Goal: Task Accomplishment & Management: Use online tool/utility

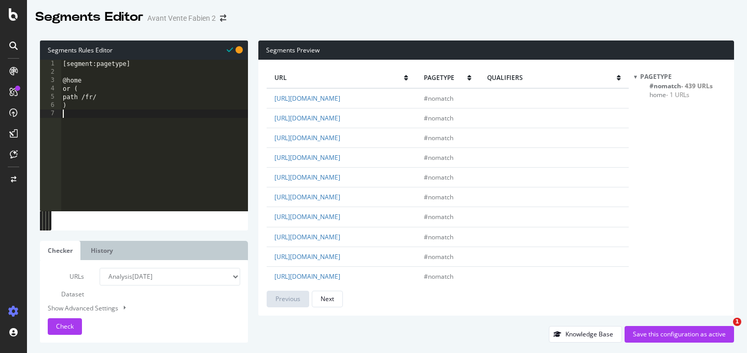
select select "analysis:20250916"
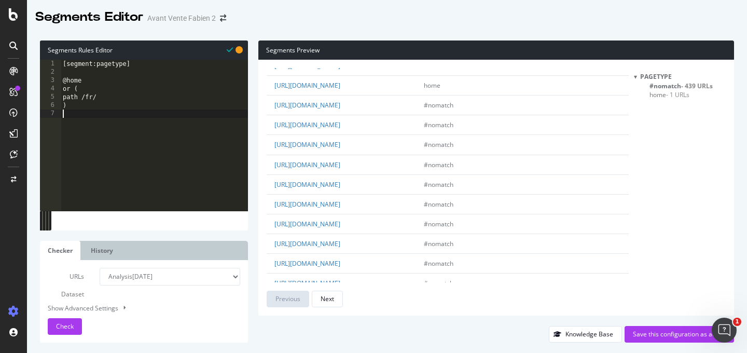
scroll to position [488, 0]
click at [134, 139] on div "[segment:pagetype] @home or ( path /fr/ )" at bounding box center [154, 144] width 187 height 168
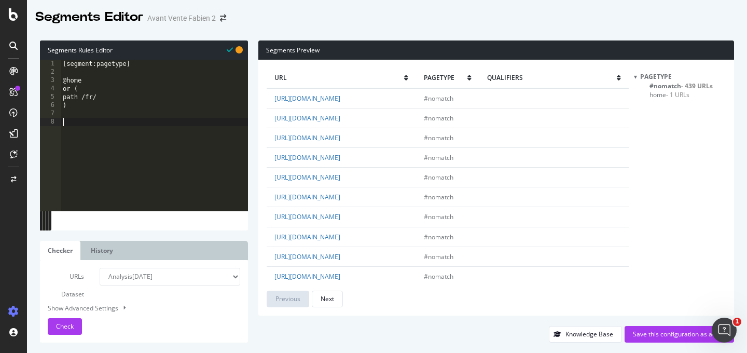
type textarea "#"
type textarea "@EN"
type textarea "path /"
type textarea "@DE"
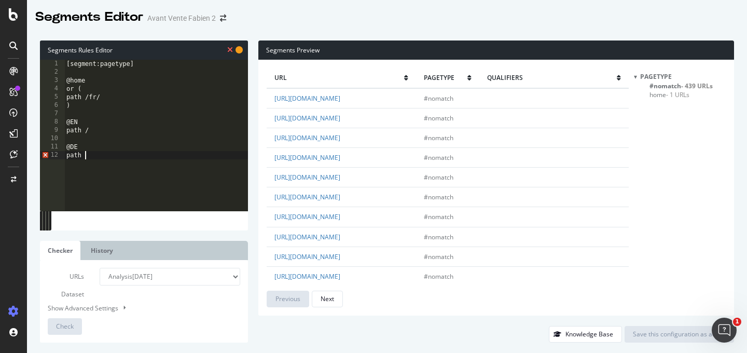
type textarea "path /"
type textarea "@"
click at [122, 132] on div "[segment:pagetype] @home or ( path /fr/ ) @EN path / @DE path /" at bounding box center [156, 144] width 184 height 168
click at [98, 157] on div "[segment:pagetype] @home or ( path /fr/ ) @EN path /en* @DE path /" at bounding box center [156, 144] width 184 height 168
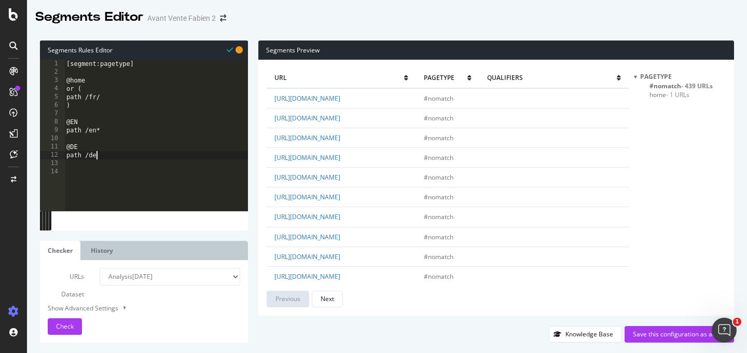
type textarea "path /de*"
click at [60, 320] on div "Check" at bounding box center [65, 327] width 18 height 16
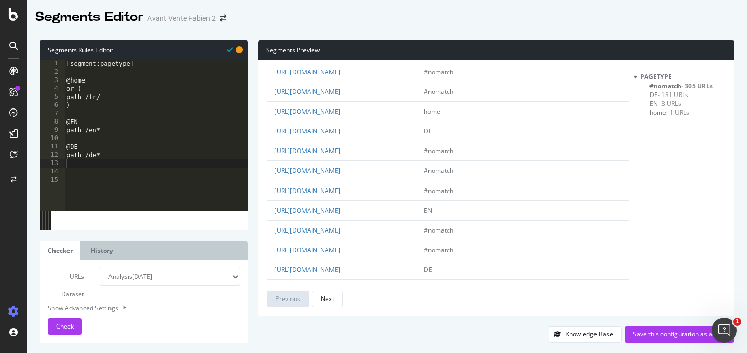
scroll to position [469, 0]
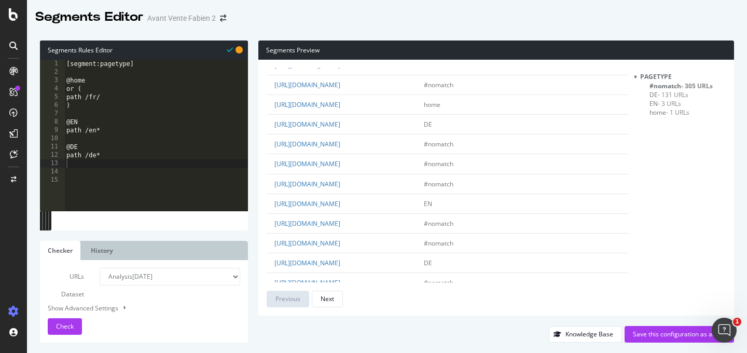
click at [688, 81] on span "- 305 URLs" at bounding box center [698, 85] width 32 height 9
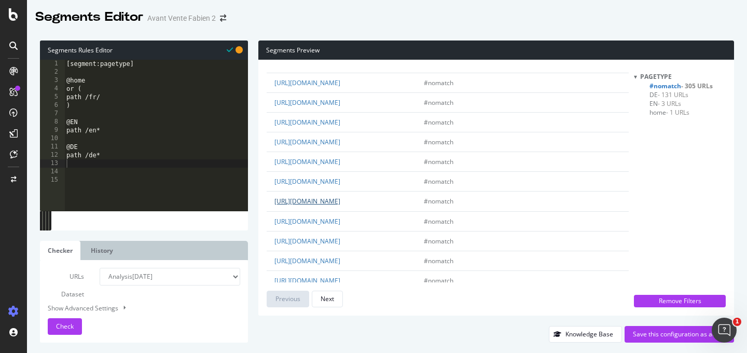
scroll to position [167, 0]
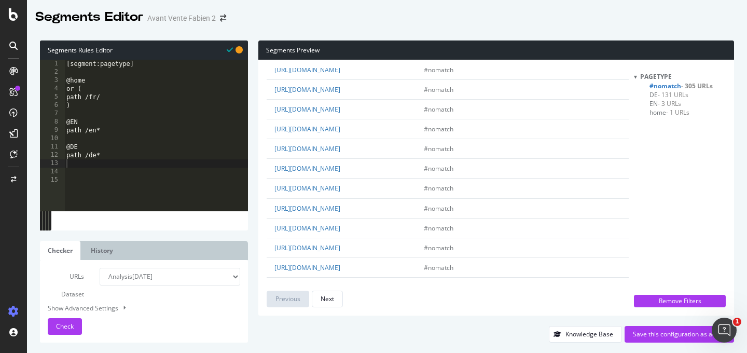
click at [104, 131] on div "[segment:pagetype] @home or ( path /fr/ ) @EN path /en* @DE path /de*" at bounding box center [156, 144] width 184 height 168
drag, startPoint x: 83, startPoint y: 122, endPoint x: 72, endPoint y: 121, distance: 10.9
click at [72, 121] on div "[segment:pagetype] @home or ( path /fr/ ) @EN path /en* @DE path /de*" at bounding box center [156, 144] width 184 height 168
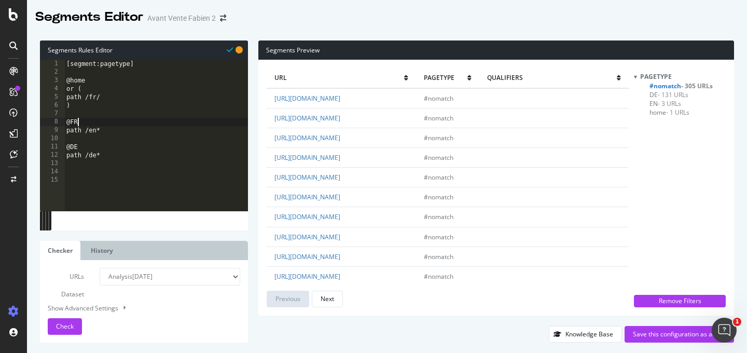
scroll to position [0, 0]
click at [94, 131] on div "[segment:pagetype] @home or ( path /fr/ ) @FR path /en* @DE path /de*" at bounding box center [156, 144] width 184 height 168
type textarea "path /fr*"
click at [69, 327] on span "Check" at bounding box center [65, 326] width 18 height 9
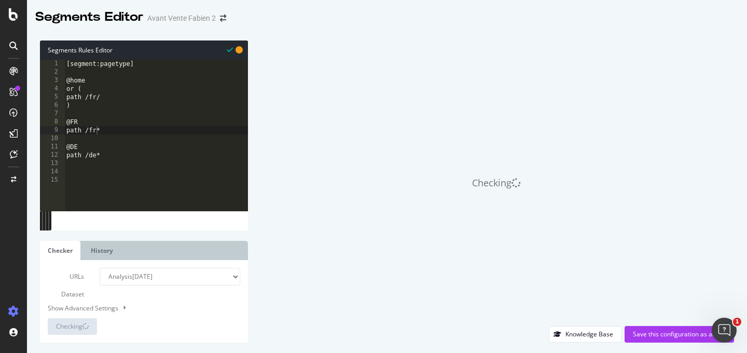
click at [119, 176] on div "[segment:pagetype] @home or ( path /fr/ ) @FR path /fr* @DE path /de*" at bounding box center [156, 144] width 184 height 168
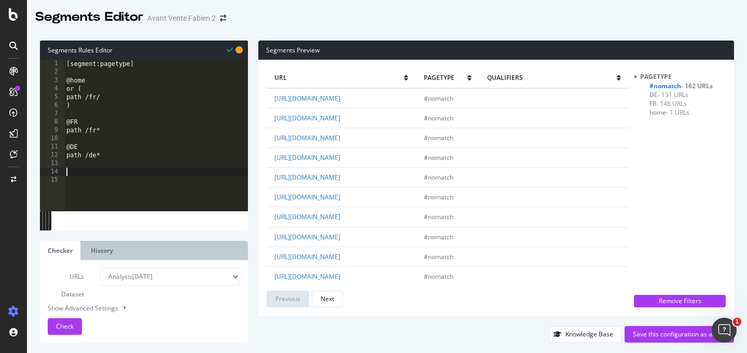
click at [637, 117] on div "pagetype #nomatch - 162 URLs DE - 131 URLs FR - 146 URLs home - 1 URLs" at bounding box center [680, 180] width 92 height 217
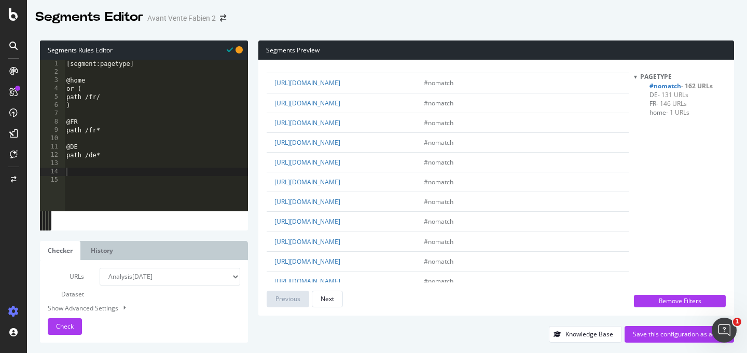
scroll to position [986, 0]
click at [116, 173] on div "[segment:pagetype] @home or ( path /fr/ ) @FR path /fr* @DE path /de*" at bounding box center [156, 144] width 184 height 168
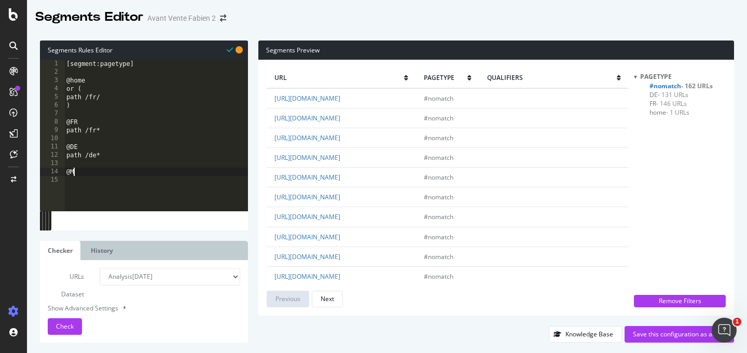
scroll to position [0, 0]
type textarea "@Machines"
type textarea "path /machine*"
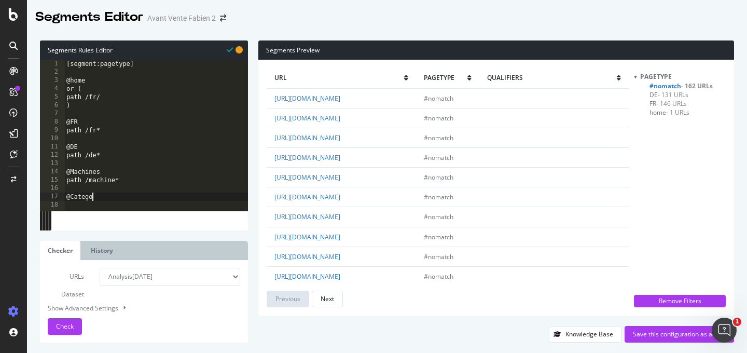
type textarea "@Category"
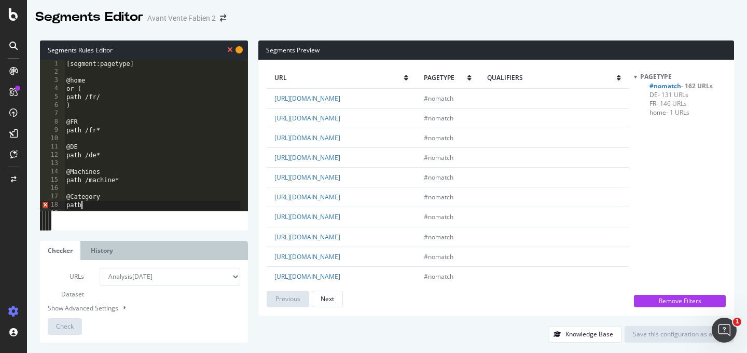
scroll to position [0, 1]
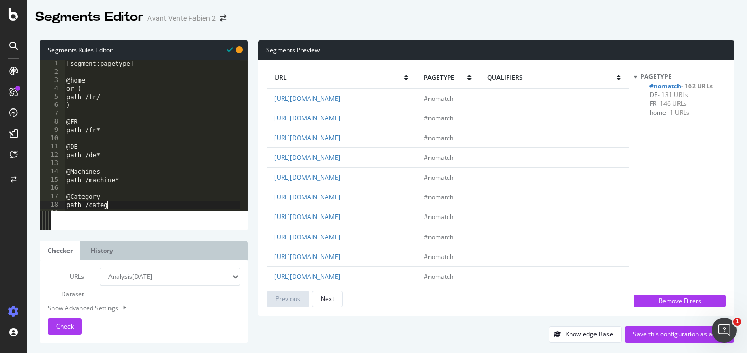
type textarea "path /categ*"
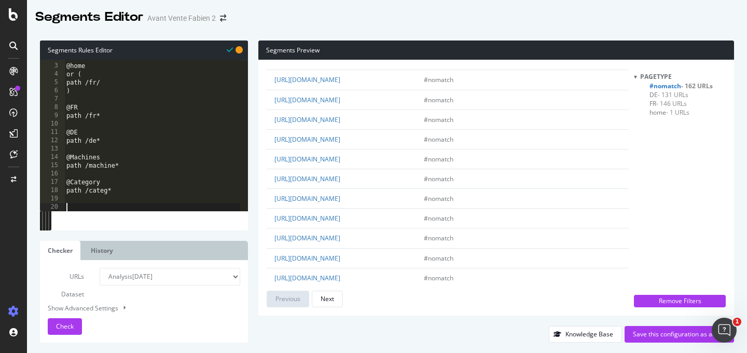
scroll to position [561, 0]
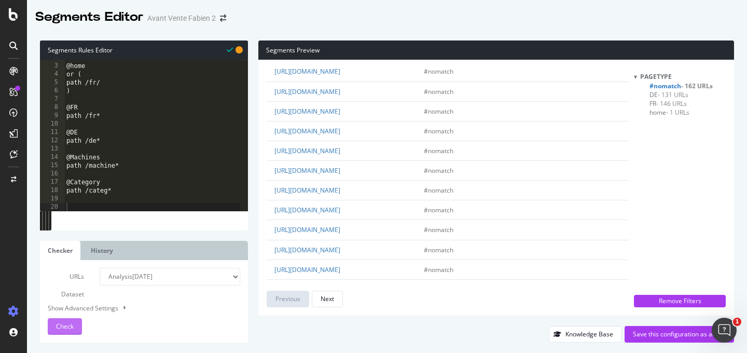
click at [65, 319] on div "Check" at bounding box center [65, 327] width 18 height 16
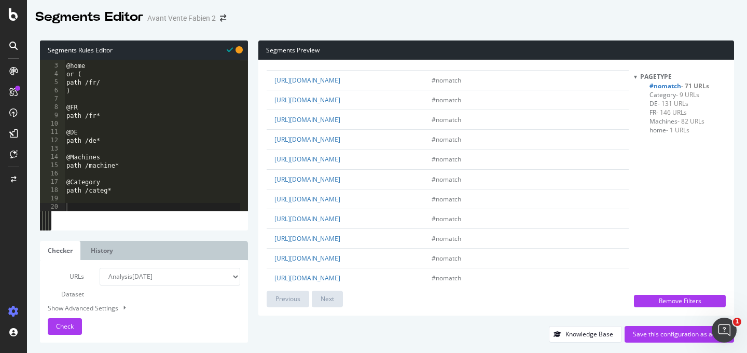
click at [168, 208] on div "@home or ( path /fr/ ) @FR path /fr* @DE path /de* @Machines path /machine* @Ca…" at bounding box center [152, 137] width 176 height 168
type textarea "@Author"
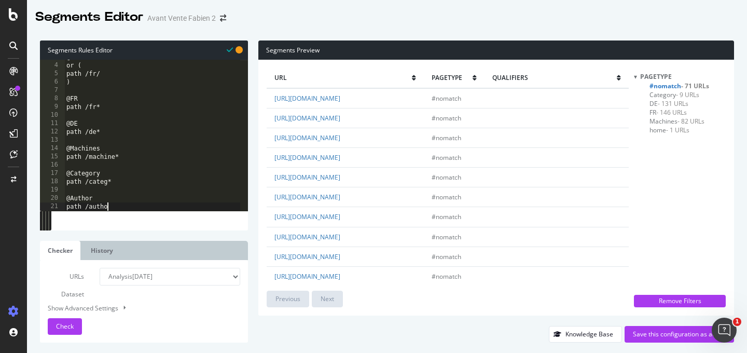
scroll to position [0, 3]
type textarea "path /author*"
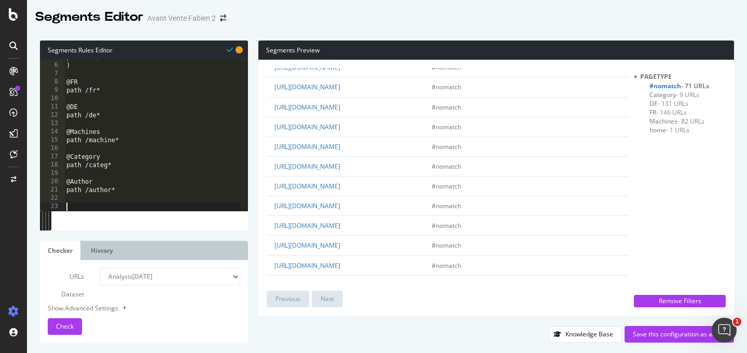
scroll to position [569, 0]
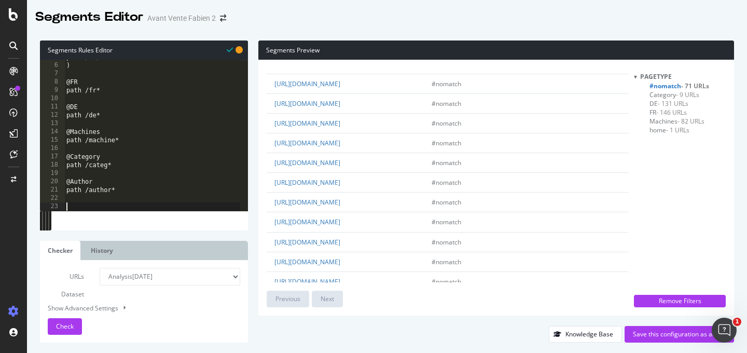
click at [145, 205] on div "path /fr/ ) @FR path /fr* @DE path /de* @Machines path /machine* @Category path…" at bounding box center [152, 137] width 176 height 168
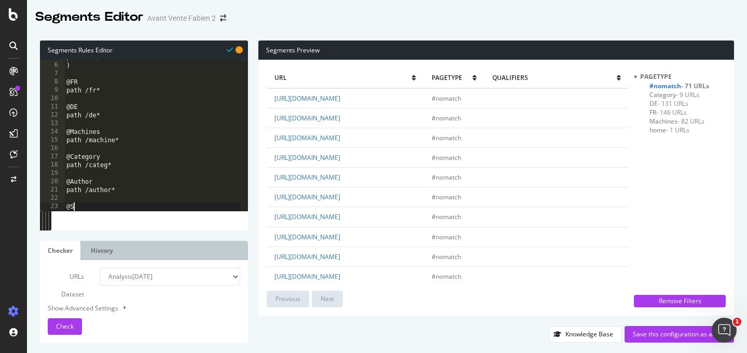
scroll to position [0, 0]
type textarea "@Sans-interet-SEO"
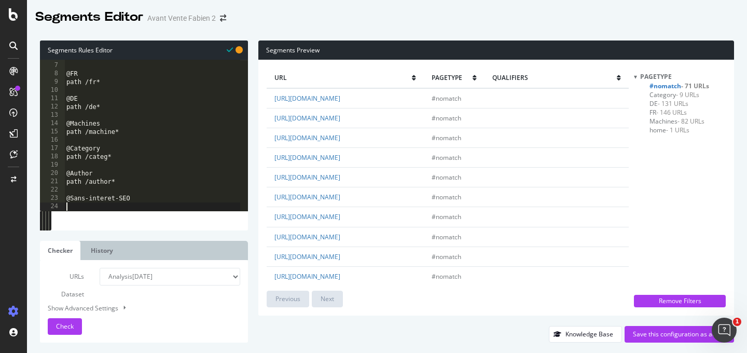
type textarea "p"
type textarea "or ("
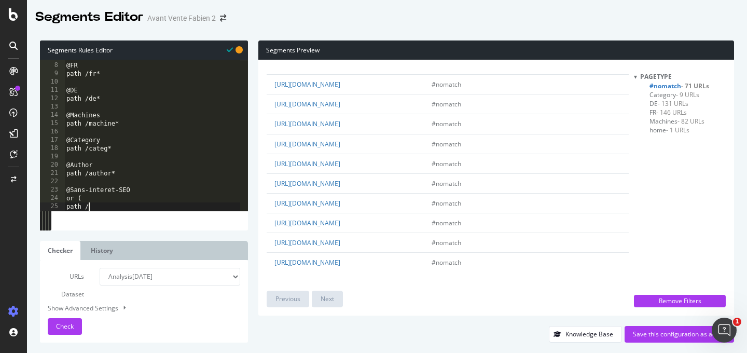
scroll to position [1355, 0]
click at [341, 262] on link "[URL][DOMAIN_NAME]" at bounding box center [308, 262] width 66 height 9
drag, startPoint x: 412, startPoint y: 193, endPoint x: 346, endPoint y: 192, distance: 65.4
click at [346, 134] on td "[URL][DOMAIN_NAME]" at bounding box center [345, 124] width 157 height 20
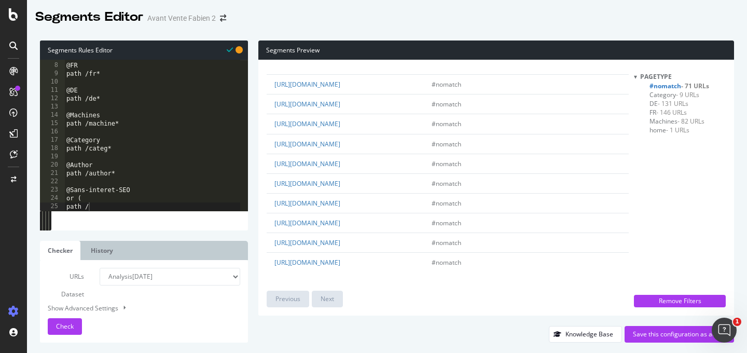
copy link "ookie-policy-eu/"
click at [189, 206] on div "@FR path /fr* @DE path /de* @Machines path /machine* @Category path /categ* @Au…" at bounding box center [152, 137] width 176 height 168
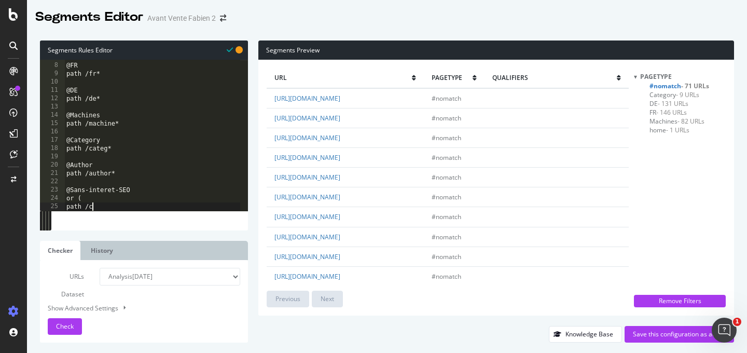
paste textarea "ookie-policy-eu/"
type textarea "path /cookie-policy-eu/"
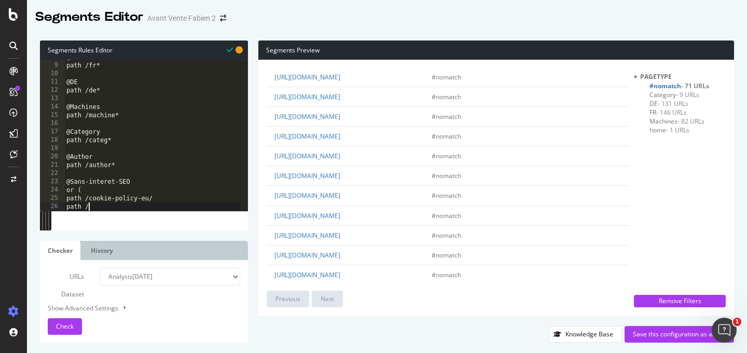
scroll to position [1004, 0]
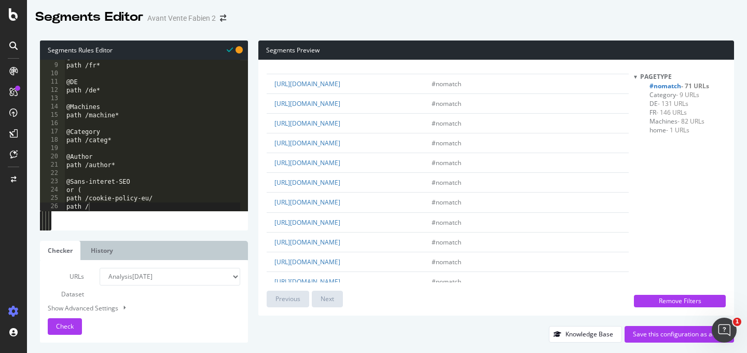
drag, startPoint x: 379, startPoint y: 202, endPoint x: 346, endPoint y: 191, distance: 35.0
click at [346, 74] on td "[URL][DOMAIN_NAME]" at bounding box center [345, 64] width 157 height 20
copy link "collecte-des-donnees-et-gestion-des-preferences-sur-les-cookies/"
click at [127, 203] on div "@FR path /fr* @DE path /de* @Machines path /machine* @Category path /categ* @Au…" at bounding box center [152, 137] width 176 height 168
paste textarea "collecte-des-donnees-et-gestion-des-preferences-sur-les-cookies/"
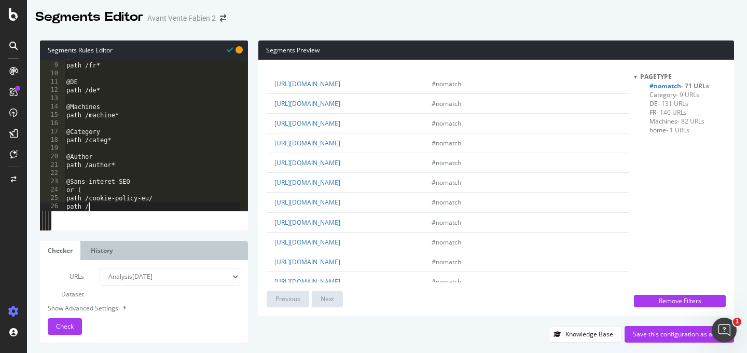
type textarea "path /collecte-des-donnees-et-gestion-des-preferences-sur-les-cookies/"
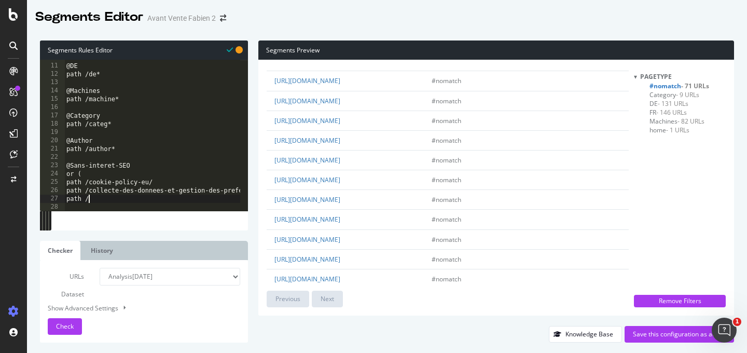
scroll to position [987, 0]
drag, startPoint x: 419, startPoint y: 185, endPoint x: 347, endPoint y: 185, distance: 72.7
click at [347, 72] on td "[URL][DOMAIN_NAME]" at bounding box center [345, 62] width 157 height 20
copy link "mentions-legales-et-cgu/"
click at [129, 201] on div at bounding box center [197, 206] width 266 height 10
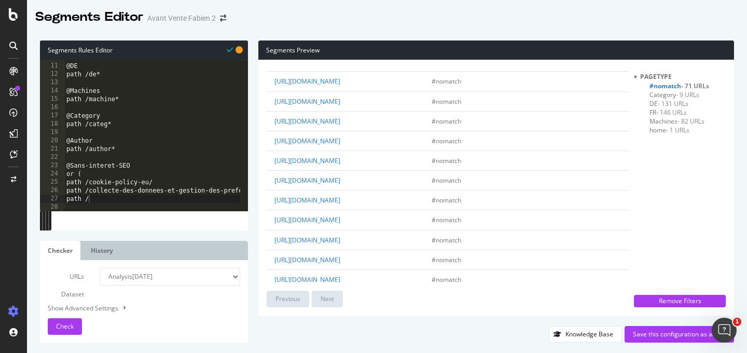
click at [129, 201] on div at bounding box center [197, 206] width 266 height 10
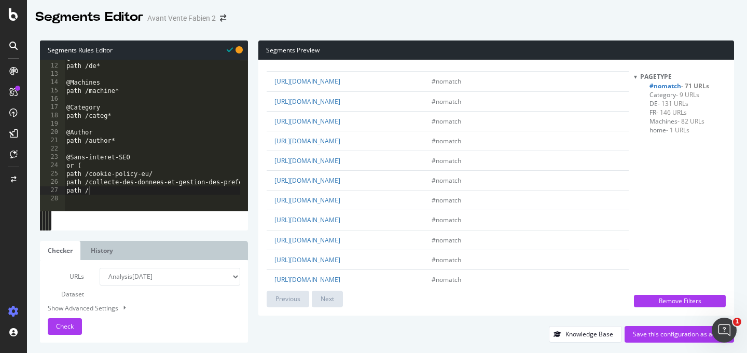
click at [112, 193] on div "@DE path /de* @Machines path /machine* @Category path /categ* @Author path /aut…" at bounding box center [197, 133] width 266 height 160
paste textarea "mentions-legales-et-cgu/"
type textarea "path /mentions-legales-et-cgu/"
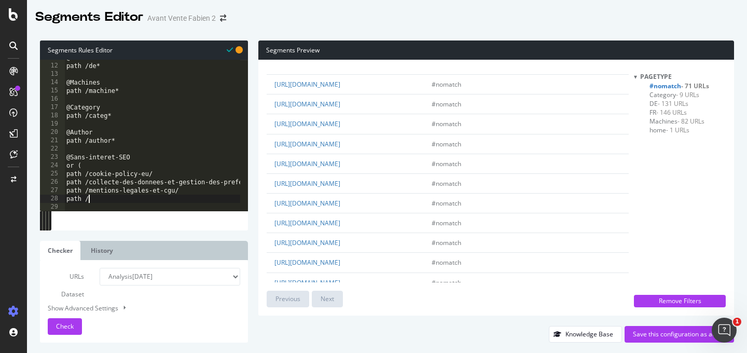
scroll to position [935, 0]
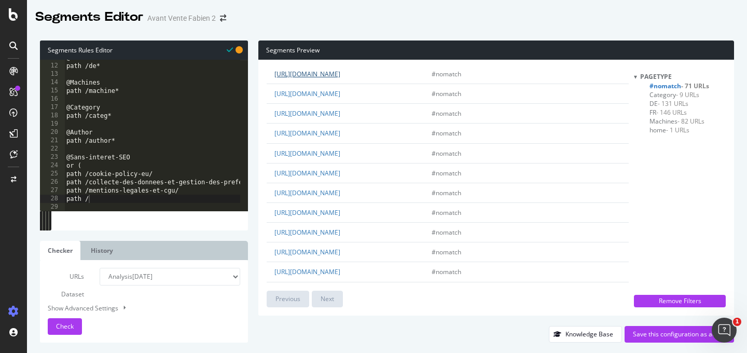
drag, startPoint x: 328, startPoint y: 198, endPoint x: 345, endPoint y: 191, distance: 19.1
click at [345, 84] on td "[URL][DOMAIN_NAME]" at bounding box center [345, 74] width 157 height 20
copy link "general-terms-and-conditions-of-use/"
click at [125, 198] on div "@DE path /de* @Machines path /machine* @Category path /categ* @Author path /aut…" at bounding box center [197, 133] width 266 height 160
paste textarea "general-terms-and-conditions-of-use/"
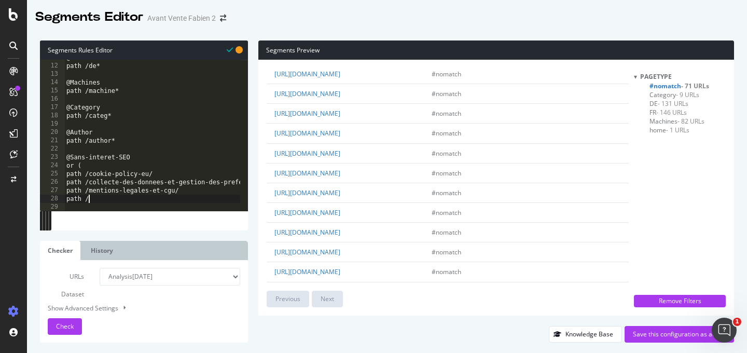
type textarea "path /general-terms-and-conditions-of-use/"
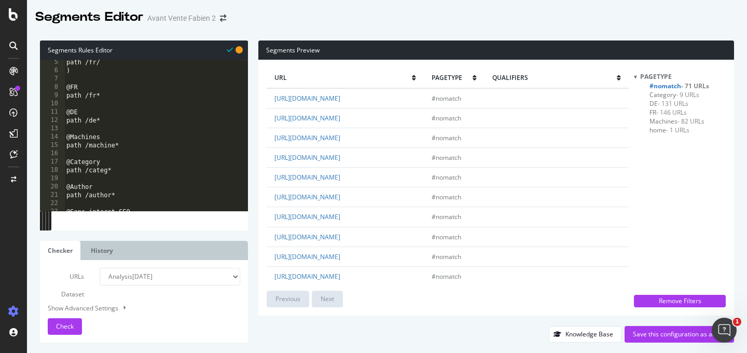
scroll to position [21, 0]
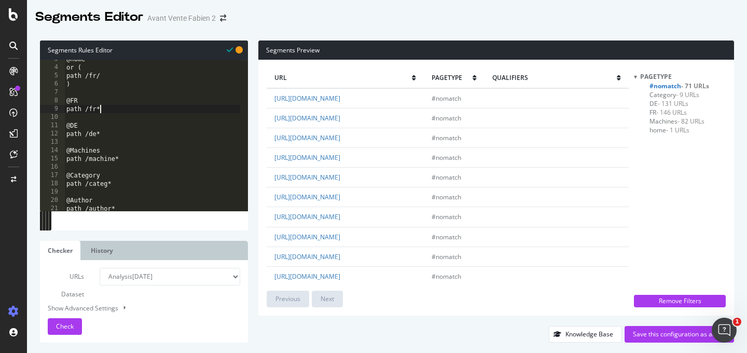
click at [121, 110] on div "@home or ( path /fr/ ) @FR path /fr* @DE path /de* @Machines path /machine* @Ca…" at bounding box center [197, 135] width 266 height 160
type textarea "path /fr*"
type textarea "@SS-domaine-job"
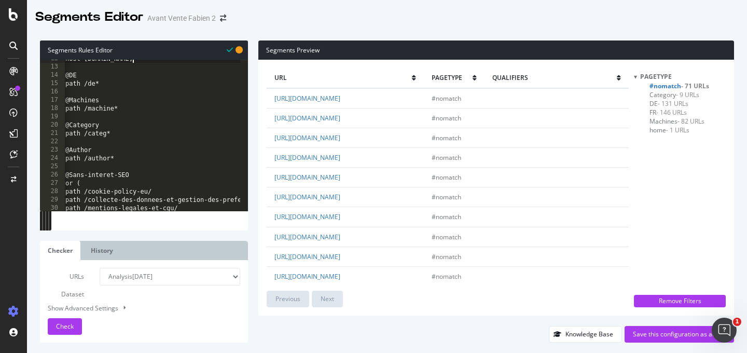
scroll to position [131, 0]
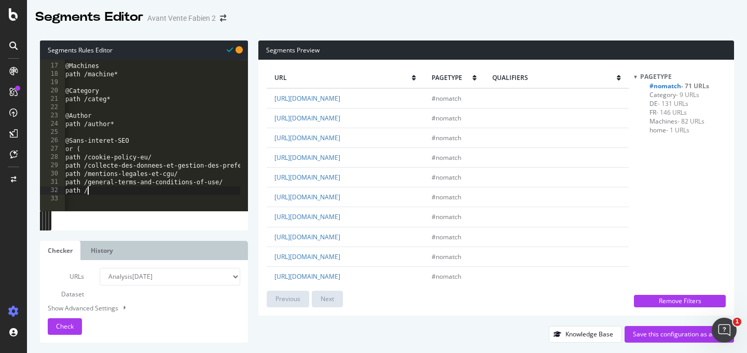
click at [115, 189] on div "@Machines path /machine* @Category path /categ* @Author path /author* @Sans-int…" at bounding box center [196, 133] width 266 height 160
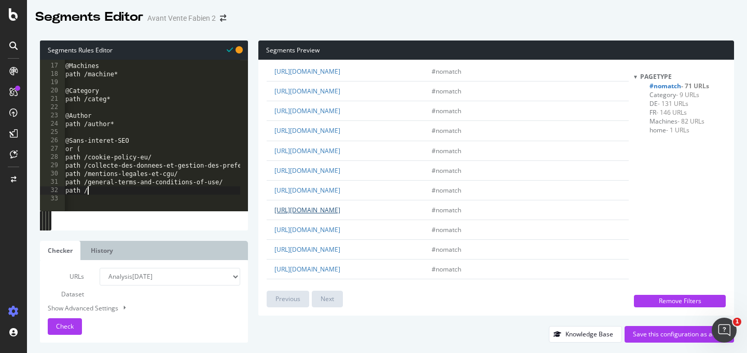
scroll to position [493, 0]
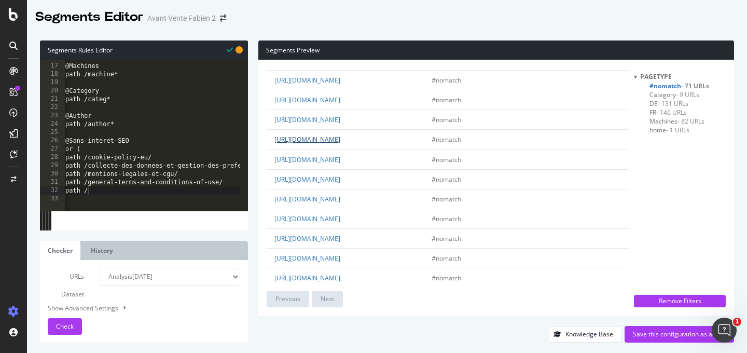
drag, startPoint x: 333, startPoint y: 169, endPoint x: 344, endPoint y: 158, distance: 15.1
click at [344, 149] on td "[URL][DOMAIN_NAME]" at bounding box center [345, 140] width 157 height 20
copy link "en/general-terms-and-conditions-of-use/"
click at [119, 191] on div "@Machines path /machine* @Category path /categ* @Author path /author* @Sans-int…" at bounding box center [196, 133] width 266 height 160
paste textarea "en/general-terms-and-conditions-of-use/"
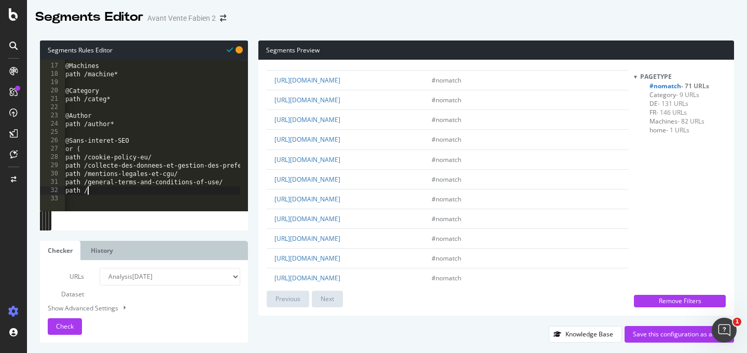
type textarea "path /en/general-terms-and-conditions-of-use/"
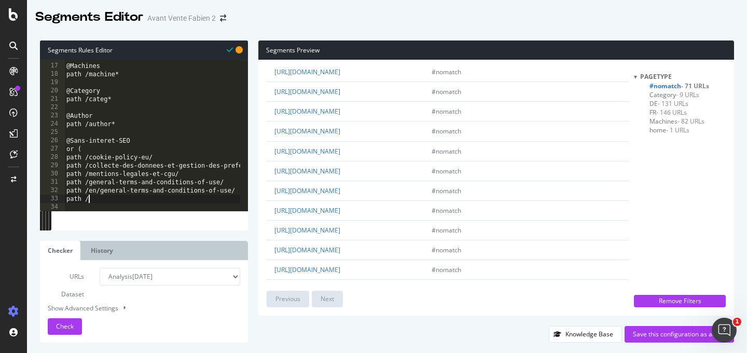
scroll to position [497, 0]
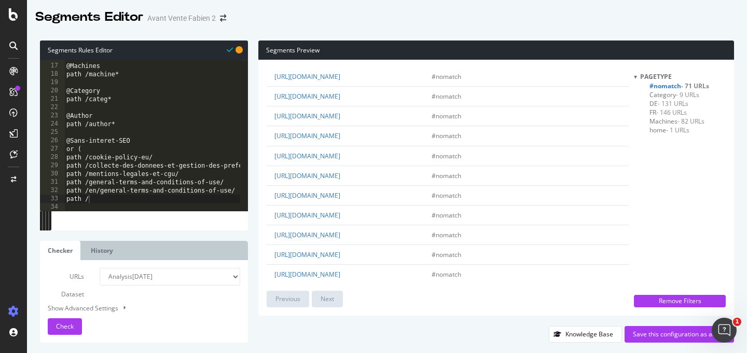
click at [665, 104] on span "- 131 URLs" at bounding box center [673, 103] width 31 height 9
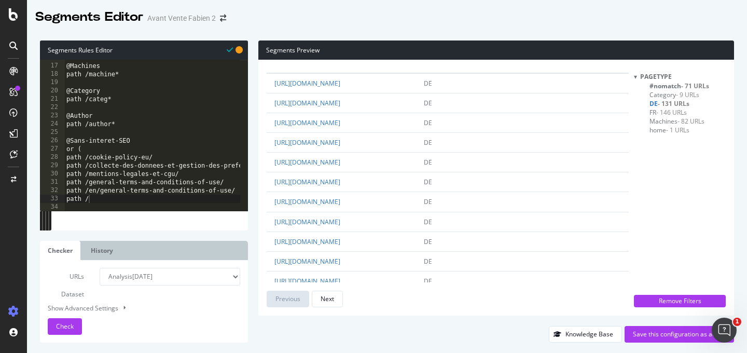
scroll to position [0, 0]
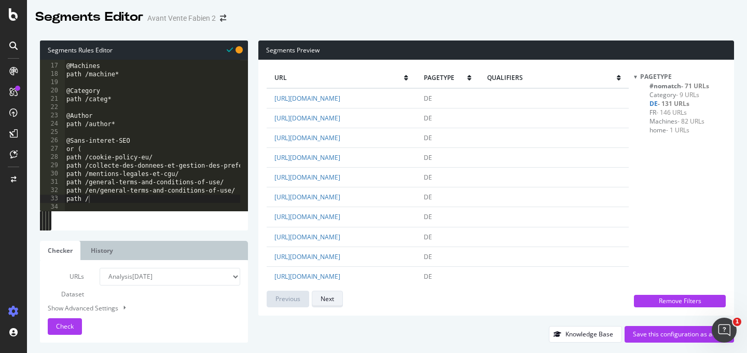
click at [331, 298] on div "Next" at bounding box center [327, 298] width 13 height 9
drag, startPoint x: 415, startPoint y: 186, endPoint x: 347, endPoint y: 186, distance: 68.5
click at [347, 167] on td "[URL][DOMAIN_NAME]" at bounding box center [341, 157] width 149 height 20
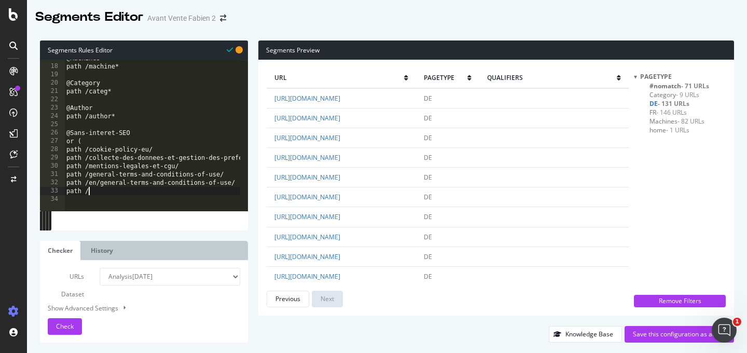
click at [97, 190] on div "@Machines path /machine* @Category path /categ* @Author path /author* @Sans-int…" at bounding box center [197, 134] width 266 height 160
paste textarea "en/general-terms-and-conditions-of-use/"
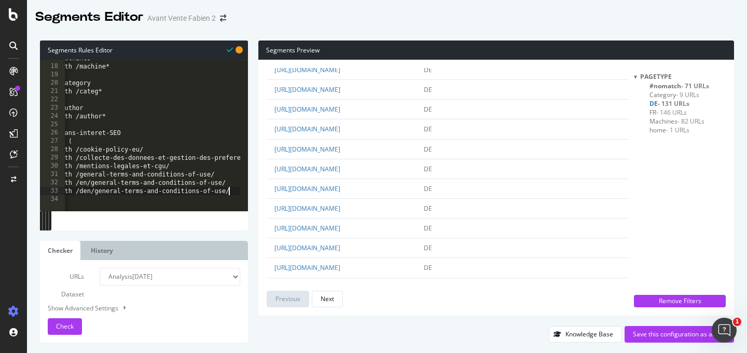
scroll to position [182, 0]
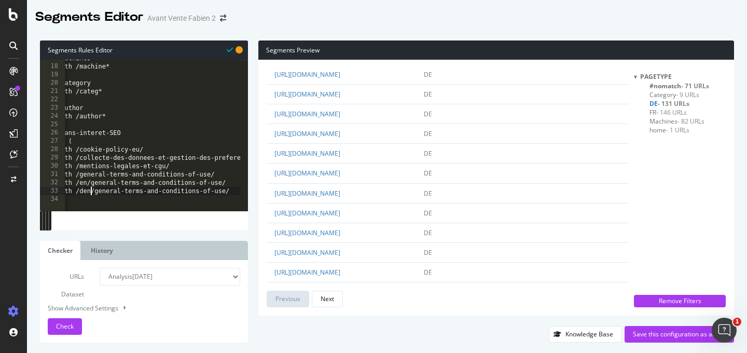
click at [91, 192] on div "@Machines path /machine* @Category path /categ* @Author path /author* @Sans-int…" at bounding box center [188, 134] width 266 height 160
type textarea "path /de/general-terms-and-conditions-of-use/"
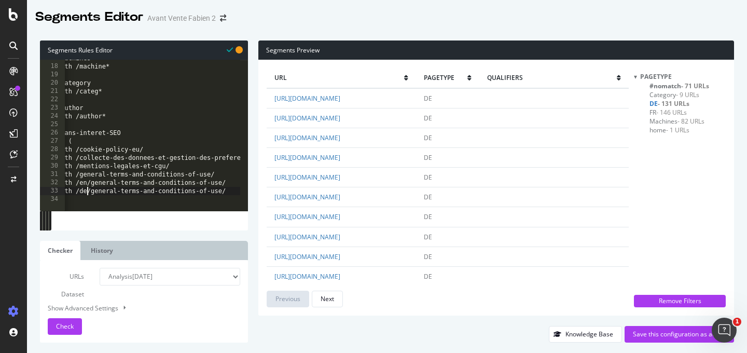
scroll to position [0, 0]
click at [133, 197] on div "@Machines path /machine* @Category path /categ* @Author path /author* @Sans-int…" at bounding box center [197, 133] width 266 height 160
type textarea ")"
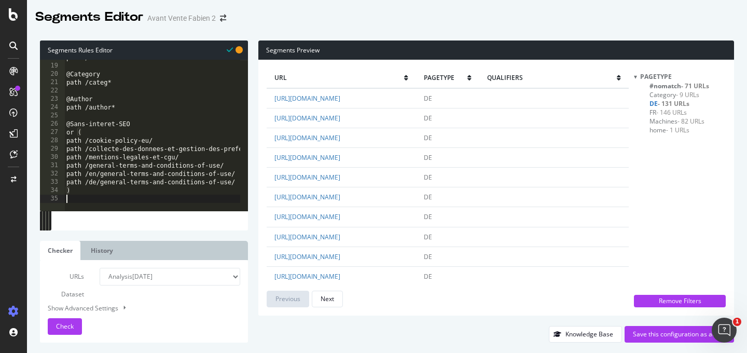
scroll to position [147, 0]
click at [673, 113] on span "- 146 URLs" at bounding box center [672, 112] width 31 height 9
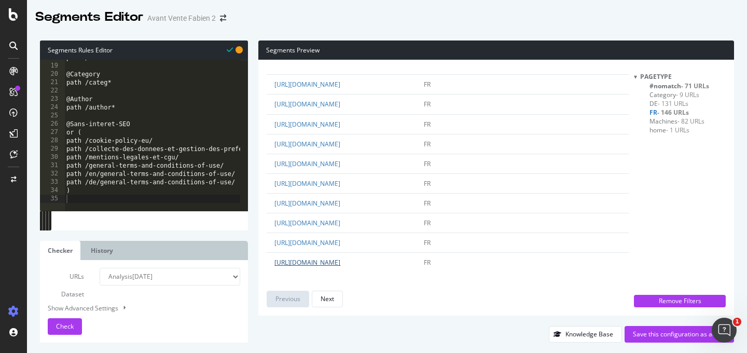
scroll to position [1964, 0]
type textarea "path /de/general-terms-and-conditions-of-use/"
click at [235, 184] on div "path /machine* @Category path /categ* @Author path /author* @Sans-interet-SEO o…" at bounding box center [192, 133] width 266 height 160
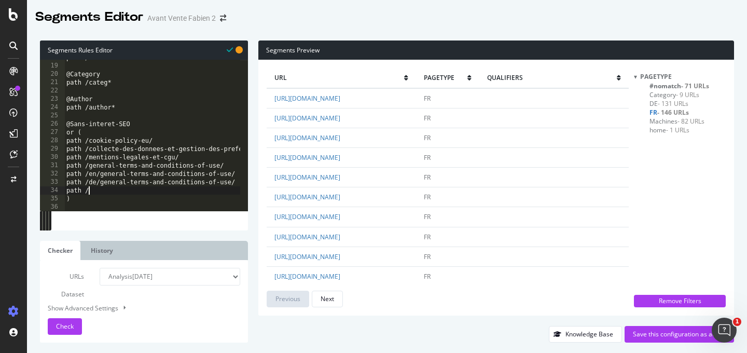
scroll to position [0, 1]
drag, startPoint x: 382, startPoint y: 179, endPoint x: 345, endPoint y: 169, distance: 38.2
click at [345, 167] on td "[URL][DOMAIN_NAME]" at bounding box center [341, 157] width 149 height 20
copy link "fr/collecte-des-donnees-et-gestion-des-preferences-sur-les-cookies/"
click at [125, 190] on div "path /machine* @Category path /categ* @Author path /author* @Sans-interet-SEO o…" at bounding box center [197, 133] width 266 height 160
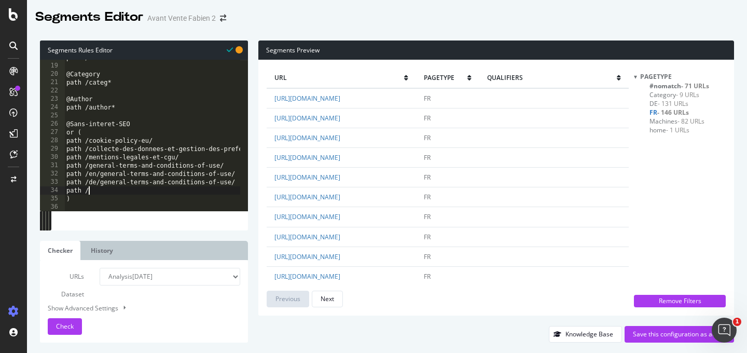
paste textarea "fr/collecte-des-donnees-et-gestion-des-preferences-sur-les-cookies/"
type textarea "path /fr/collecte-des-donnees-et-gestion-des-preferences-sur-les-cookies/"
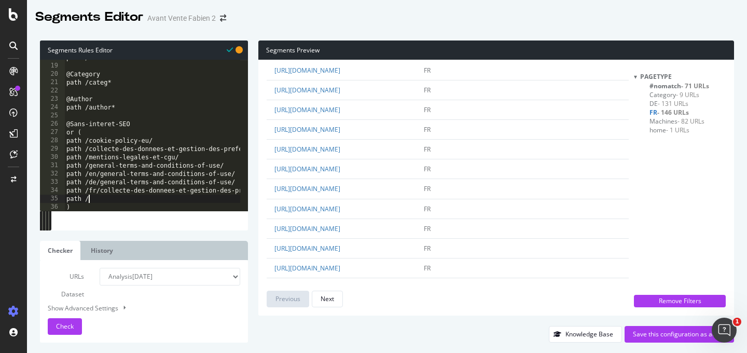
scroll to position [42, 0]
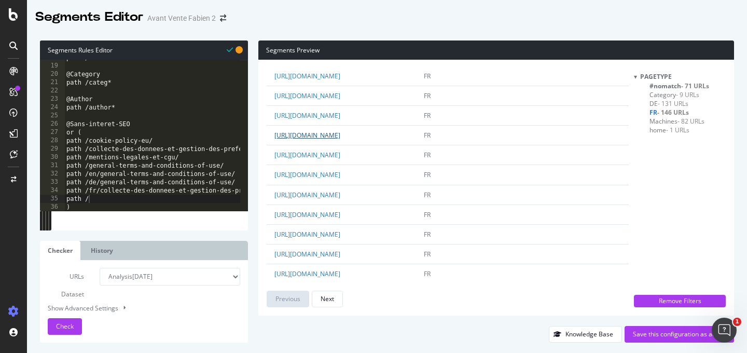
drag, startPoint x: 406, startPoint y: 154, endPoint x: 344, endPoint y: 156, distance: 61.8
click at [344, 145] on td "[URL][DOMAIN_NAME]" at bounding box center [341, 136] width 149 height 20
copy link "fr/cookie-policy-eu/"
click at [118, 199] on div "path /machine* @Category path /categ* @Author path /author* @Sans-interet-SEO o…" at bounding box center [202, 133] width 277 height 160
paste textarea "fr/cookie-policy-eu/"
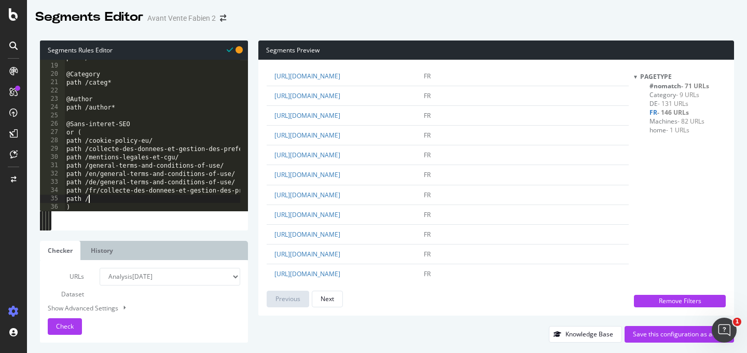
type textarea "path /fr/cookie-policy-eu/"
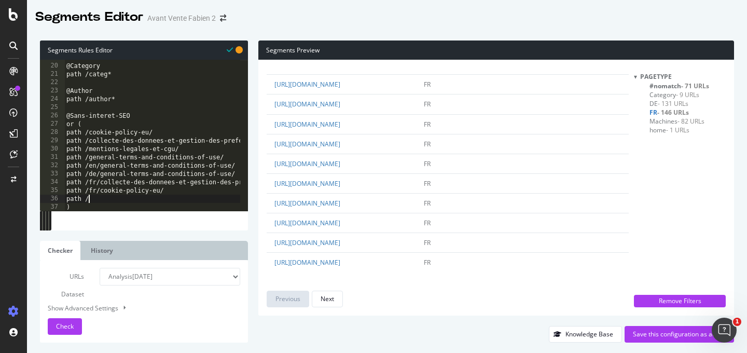
scroll to position [2000, 0]
click at [332, 292] on div "Next" at bounding box center [327, 299] width 13 height 15
click at [300, 293] on div "Previous" at bounding box center [288, 299] width 25 height 15
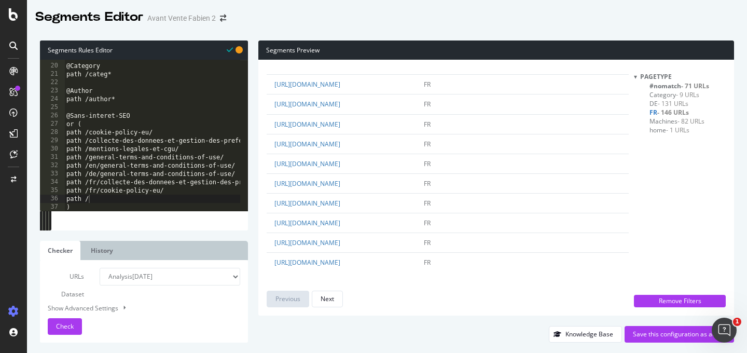
click at [109, 198] on div "@Category path /categ* @Author path /author* @Sans-interet-SEO or ( path /cooki…" at bounding box center [202, 133] width 277 height 160
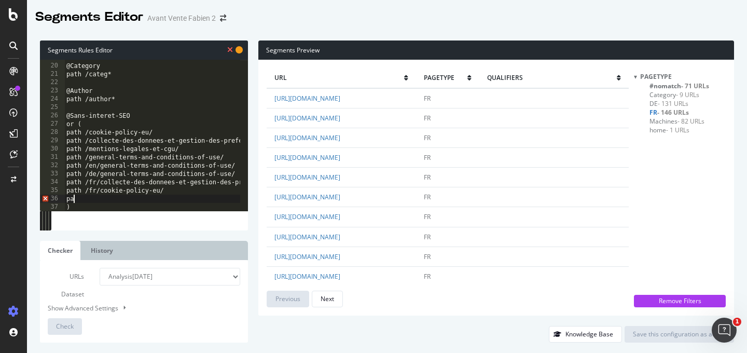
scroll to position [0, 0]
type textarea "p"
type textarea ")"
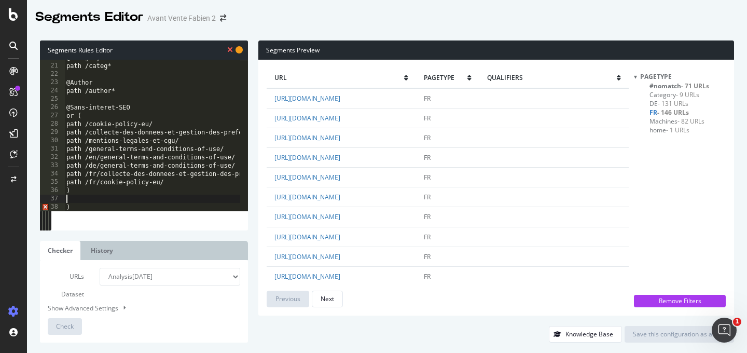
scroll to position [164, 0]
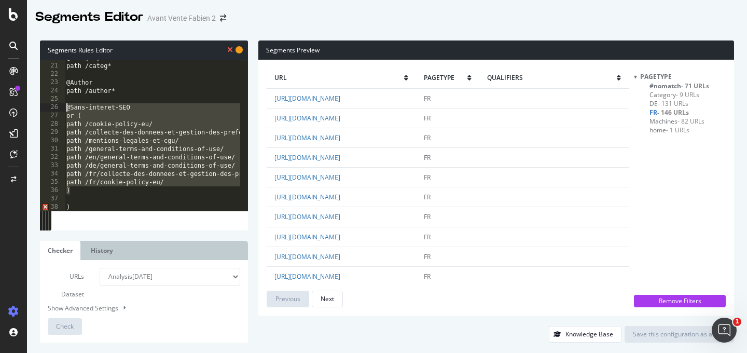
drag, startPoint x: 82, startPoint y: 188, endPoint x: 66, endPoint y: 108, distance: 81.9
click at [66, 108] on div "@Category path /categ* @Author path /author* @Sans-interet-SEO or ( path /cooki…" at bounding box center [202, 133] width 277 height 160
type textarea "@Sans-interet-SEO or ("
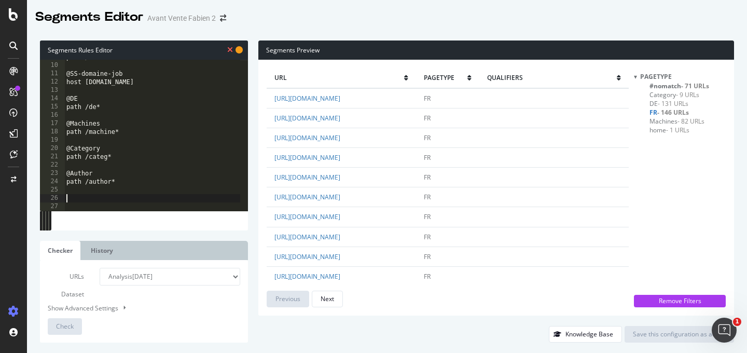
scroll to position [71, 0]
click at [139, 87] on div "path /fr* @SS-domaine-job host [DOMAIN_NAME] @DE path /de* @Machines path /mach…" at bounding box center [152, 140] width 176 height 168
type textarea "host [DOMAIN_NAME]"
paste textarea ")"
type textarea ")"
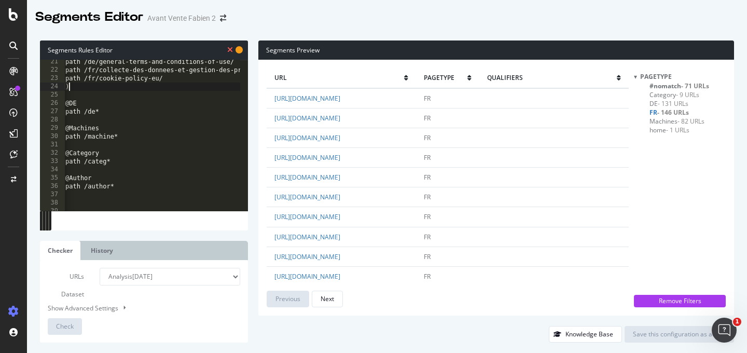
scroll to position [197, 0]
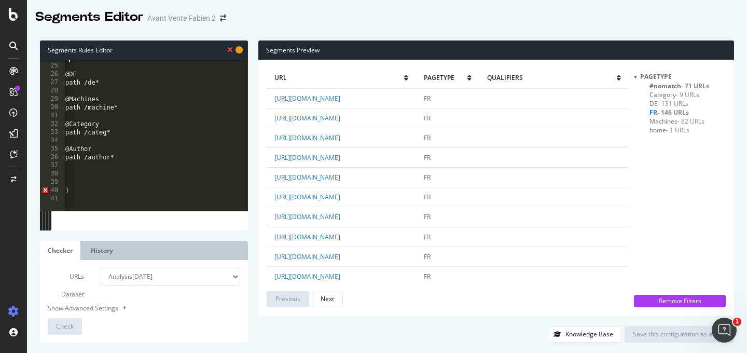
click at [73, 195] on div ") @DE path /de* @Machines path /machine* @Category path /categ* @Author path /a…" at bounding box center [201, 133] width 277 height 160
click at [73, 321] on button "Check" at bounding box center [65, 326] width 34 height 17
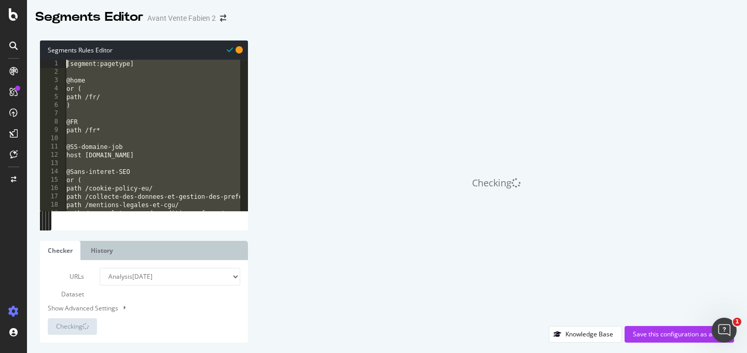
drag, startPoint x: 127, startPoint y: 187, endPoint x: 43, endPoint y: 13, distance: 193.6
click at [43, 13] on div "Segments Editor Avant Vente Fabien 2 Segments Rules Editor 1 2 3 4 5 6 7 8 9 10…" at bounding box center [387, 176] width 720 height 353
click at [285, 148] on div "Checking" at bounding box center [496, 182] width 476 height 285
click at [188, 124] on div "[segment:pagetype] @home or ( path /fr/ ) @FR path /fr* @SS-domaine-job host [D…" at bounding box center [202, 140] width 277 height 160
type textarea "@FR"
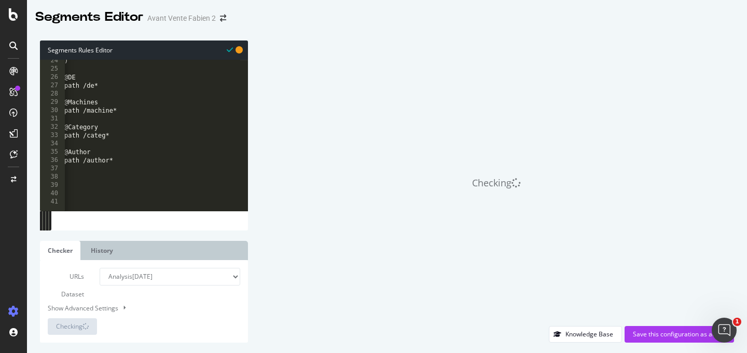
scroll to position [197, 0]
click at [121, 176] on div ") @DE path /de* @Machines path /machine* @Category path /categ* @Author path /a…" at bounding box center [202, 133] width 277 height 160
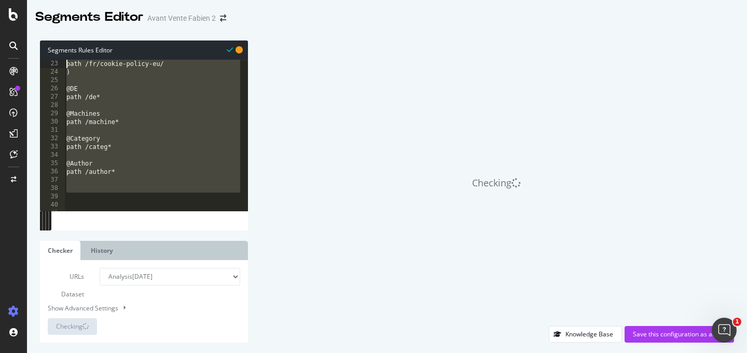
scroll to position [0, 0]
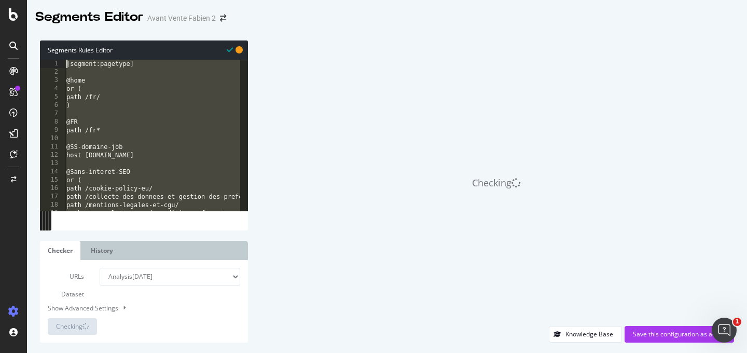
drag, startPoint x: 121, startPoint y: 179, endPoint x: 47, endPoint y: 31, distance: 165.3
click at [47, 31] on div "Segments Rules Editor 1 2 3 4 5 6 7 8 9 10 11 12 13 14 15 16 17 18 19 20 [segme…" at bounding box center [387, 191] width 720 height 323
type textarea "[segment:pagetype]"
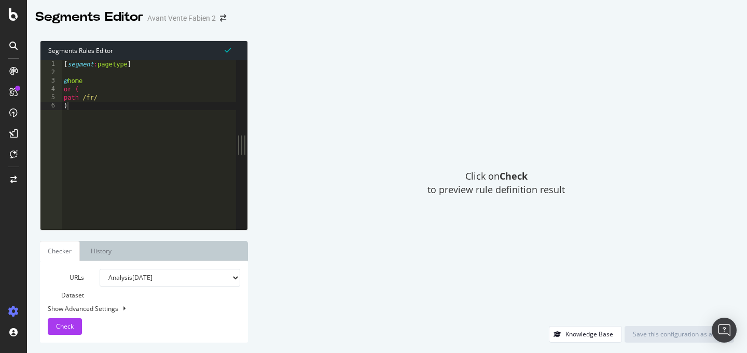
type textarea ")"
click at [128, 131] on div "[ segment : pagetype ] @ home or ( path /fr/ )" at bounding box center [149, 153] width 174 height 186
click at [126, 132] on div "[ segment : pagetype ] @ home or ( path /fr/ )" at bounding box center [149, 153] width 174 height 186
click at [108, 151] on div "[ segment : pagetype ] @ home or ( path /fr/ )" at bounding box center [149, 153] width 174 height 186
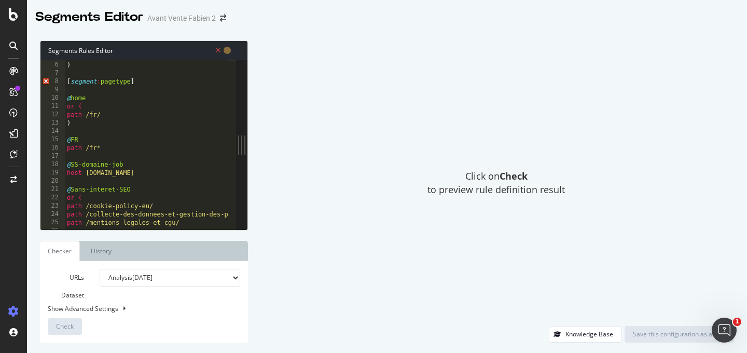
scroll to position [41, 0]
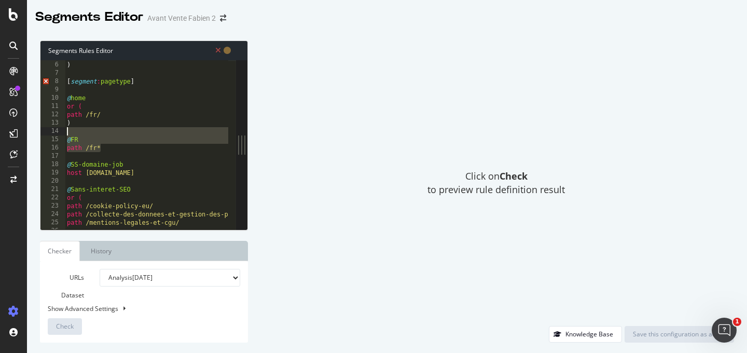
drag, startPoint x: 115, startPoint y: 147, endPoint x: 62, endPoint y: 130, distance: 55.2
click at [62, 130] on div "5 6 7 8 9 10 11 12 13 14 15 16 17 18 19 20 21 22 23 24 25 26 27 path /fr/ ) [ s…" at bounding box center [138, 144] width 196 height 169
click at [107, 127] on div "path /fr/ ) [ segment : pagetype ] @ home or ( path /fr/ ) @ FR path /fr* @ SS-…" at bounding box center [203, 141] width 277 height 178
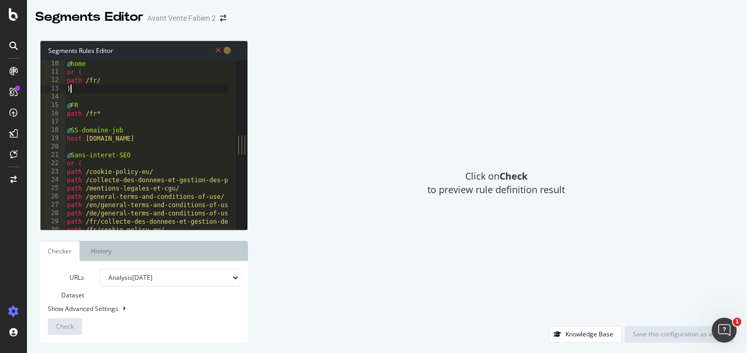
scroll to position [75, 0]
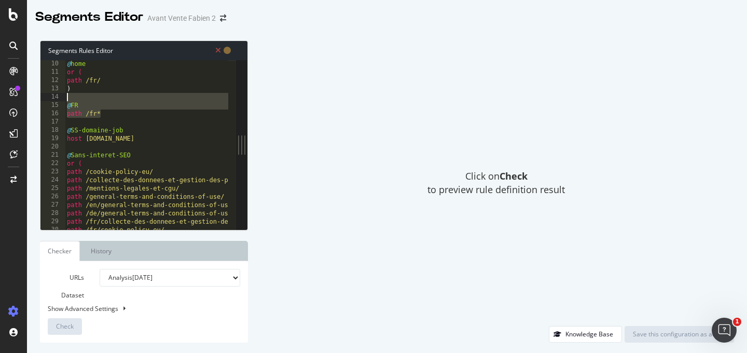
drag, startPoint x: 112, startPoint y: 114, endPoint x: 51, endPoint y: 102, distance: 61.8
click at [51, 102] on div ") 10 11 12 13 14 15 16 17 18 19 20 21 22 23 24 25 26 27 28 29 30 31 @ home or (…" at bounding box center [138, 144] width 196 height 169
type textarea "@FR path /fr*"
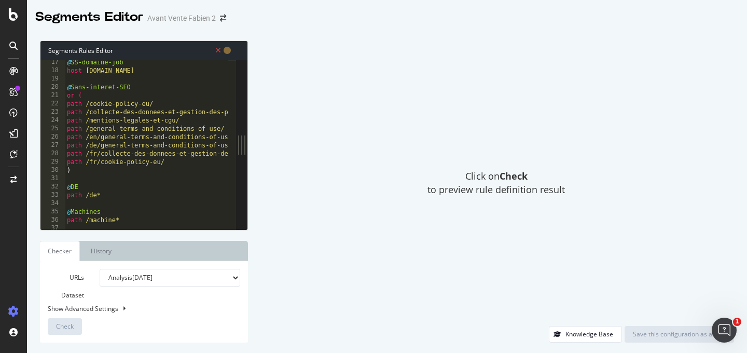
scroll to position [139, 0]
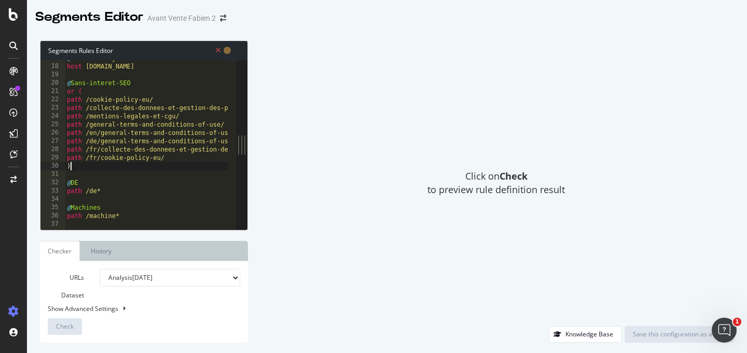
click at [122, 169] on div "@ SS-domaine-job host job.packr.com @ Sans-interet-SEO or ( path /cookie-policy…" at bounding box center [203, 143] width 277 height 178
type textarea ")"
paste textarea "path /fr*"
type textarea "path /fr*"
click at [187, 282] on select "Analysis 2025 Sep. 18th Analysis 2025 Sep. 16th Analysis 2025 Sep. 15th #2 Anal…" at bounding box center [170, 278] width 141 height 18
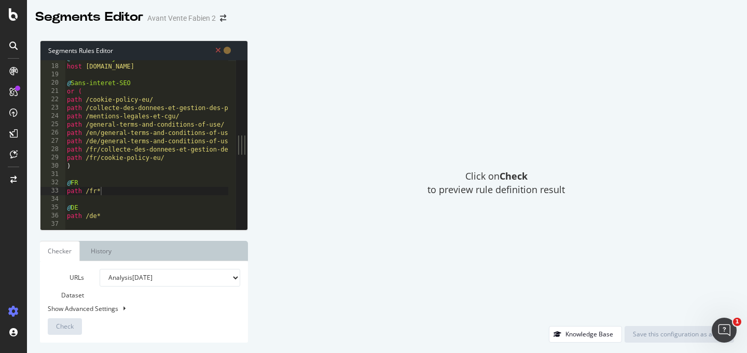
select select "analysis:20250915-2"
click at [100, 269] on select "Analysis 2025 Sep. 18th Analysis 2025 Sep. 16th Analysis 2025 Sep. 15th #2 Anal…" at bounding box center [170, 278] width 141 height 18
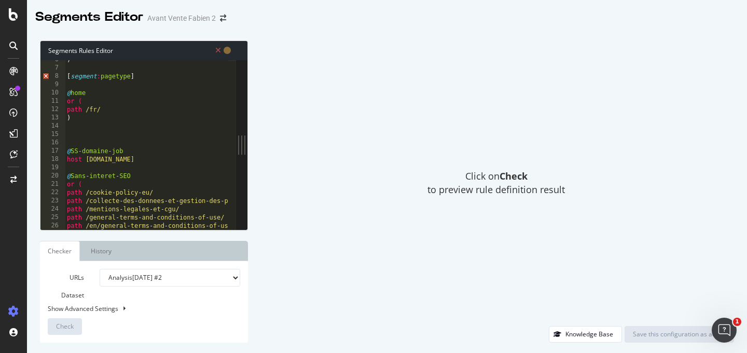
scroll to position [46, 0]
click at [115, 138] on div ") [ segment : pagetype ] @ home or ( path /fr/ ) @ SS-domaine-job host job.pack…" at bounding box center [203, 145] width 277 height 178
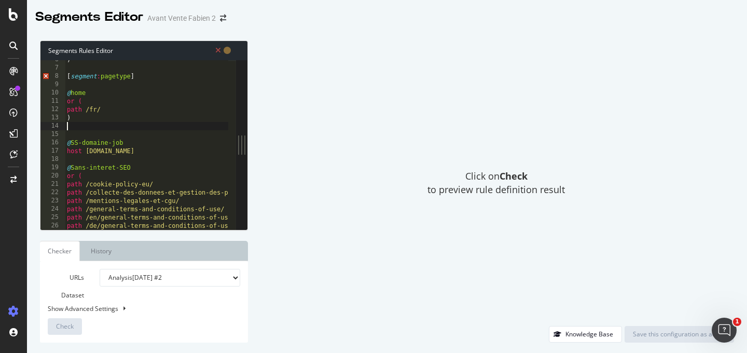
type textarea ")"
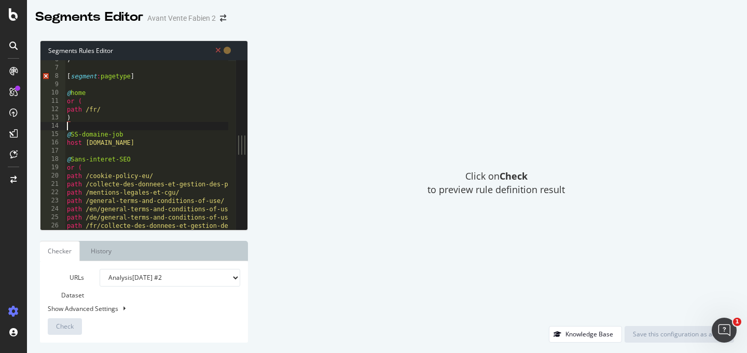
click at [110, 124] on div ") [ segment : pagetype ] @ home or ( path /fr/ ) @ SS-domaine-job host job.pack…" at bounding box center [203, 145] width 277 height 178
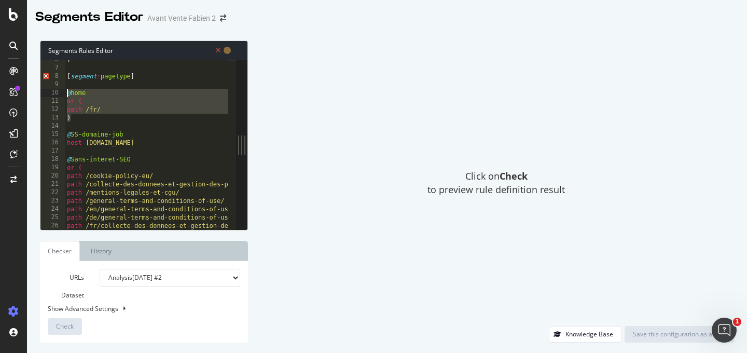
drag, startPoint x: 105, startPoint y: 119, endPoint x: 57, endPoint y: 93, distance: 55.3
click at [57, 93] on div "6 7 8 9 10 11 12 13 14 15 16 17 18 19 20 21 22 23 24 25 26 27 28 ) [ segment : …" at bounding box center [138, 144] width 196 height 169
type textarea "@home or ("
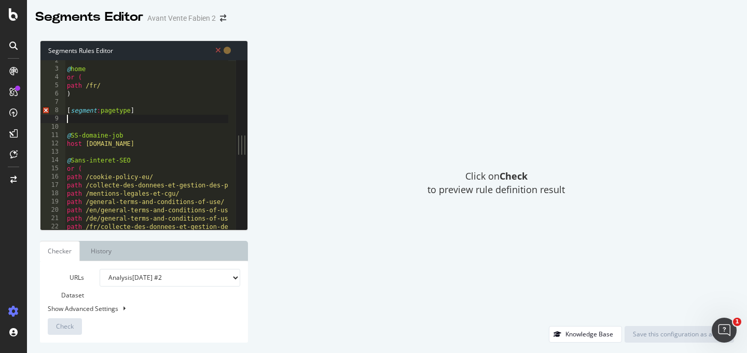
scroll to position [0, 0]
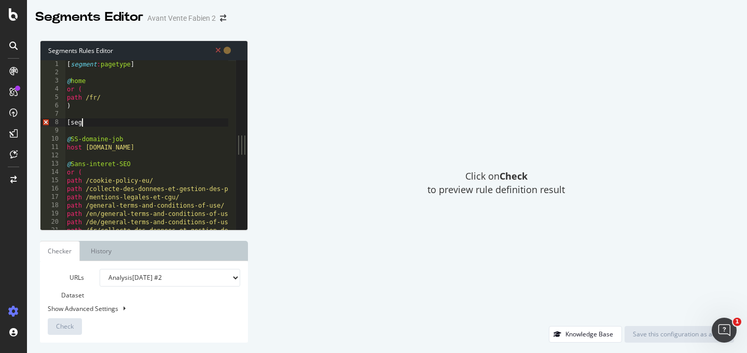
type textarea "["
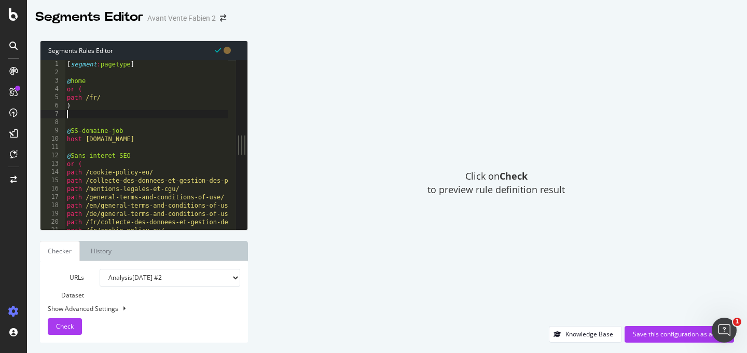
type textarea ")"
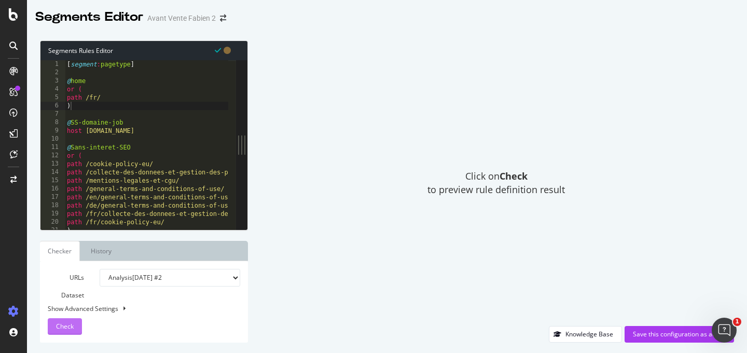
click at [71, 324] on span "Check" at bounding box center [65, 326] width 18 height 9
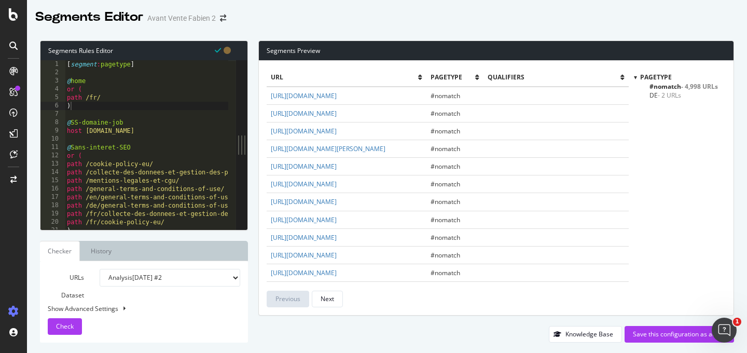
click at [144, 276] on select "Analysis 2025 Sep. 18th Analysis 2025 Sep. 16th Analysis 2025 Sep. 15th #2 Anal…" at bounding box center [170, 278] width 141 height 18
select select "analysis:20250916"
click at [100, 269] on select "Analysis 2025 Sep. 18th Analysis 2025 Sep. 16th Analysis 2025 Sep. 15th #2 Anal…" at bounding box center [170, 278] width 141 height 18
click at [72, 318] on div "URLs Dataset Analysis 2025 Sep. 18th Analysis 2025 Sep. 16th Analysis 2025 Sep.…" at bounding box center [144, 302] width 193 height 66
click at [70, 318] on button "Check" at bounding box center [65, 326] width 34 height 17
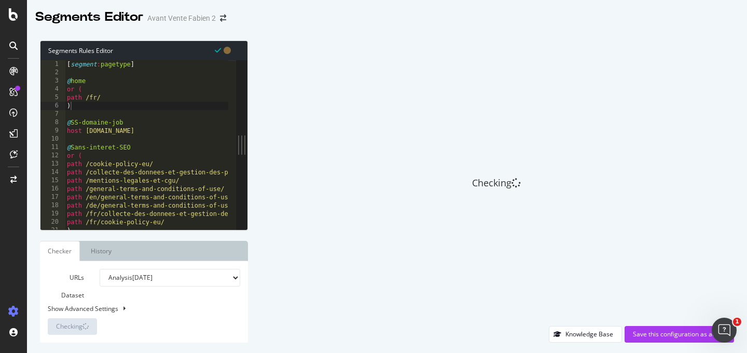
click at [103, 295] on div "URLs Dataset Analysis 2025 Sep. 18th Analysis 2025 Sep. 16th Analysis 2025 Sep.…" at bounding box center [144, 302] width 193 height 66
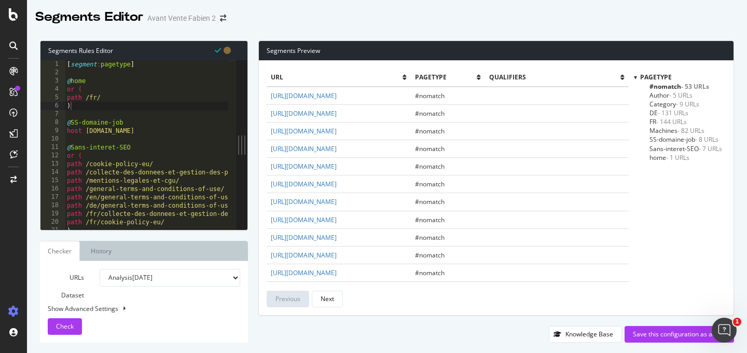
click at [664, 88] on span "#nomatch - 53 URLs" at bounding box center [680, 86] width 60 height 9
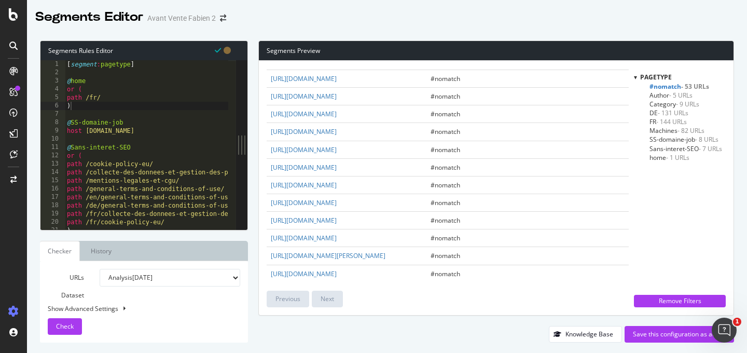
scroll to position [699, 0]
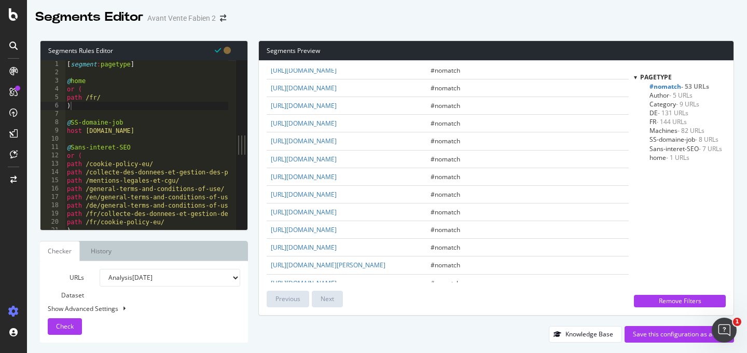
click at [127, 113] on div "[ segment : pagetype ] @ home or ( path /fr/ ) @ SS-domaine-job host job.packr.…" at bounding box center [203, 149] width 277 height 178
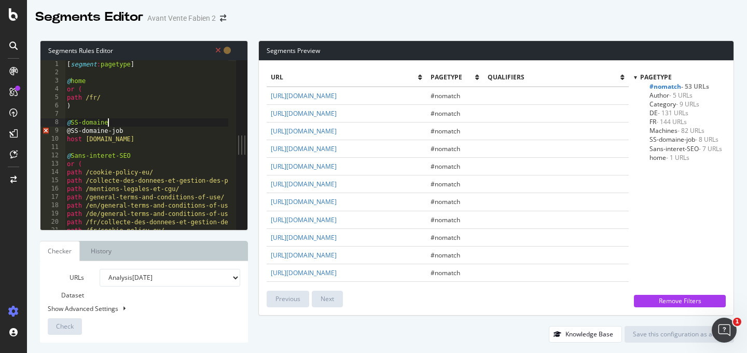
scroll to position [0, 3]
type textarea "@SS-domaine-Mypackr"
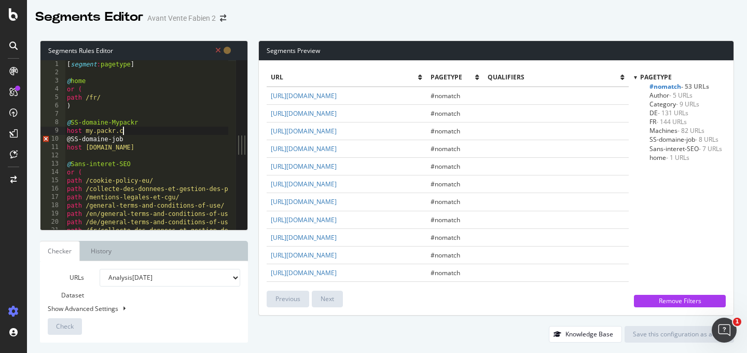
scroll to position [0, 5]
type textarea "host my.packr.com"
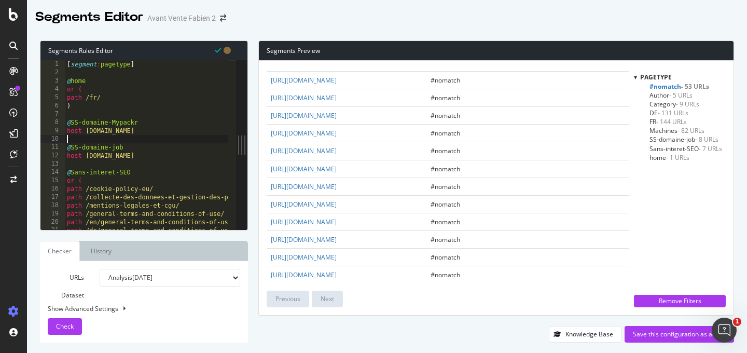
scroll to position [300, 0]
click at [337, 137] on link "[URL][DOMAIN_NAME]" at bounding box center [304, 132] width 66 height 9
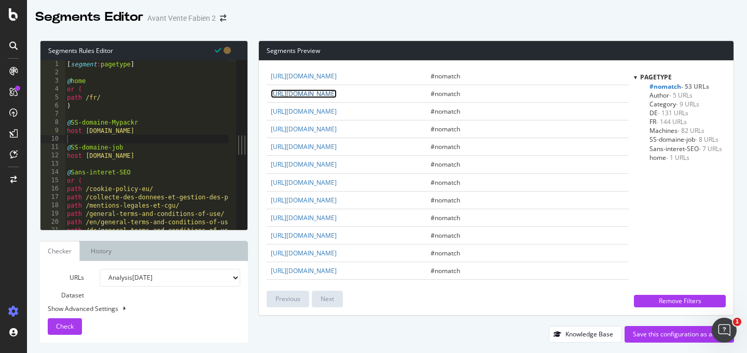
click at [337, 98] on link "[URL][DOMAIN_NAME]" at bounding box center [304, 93] width 66 height 9
click at [155, 135] on div "[ segment : pagetype ] @ home or ( path /fr/ ) @ SS-domaine-Mypackr host my.pac…" at bounding box center [203, 149] width 277 height 178
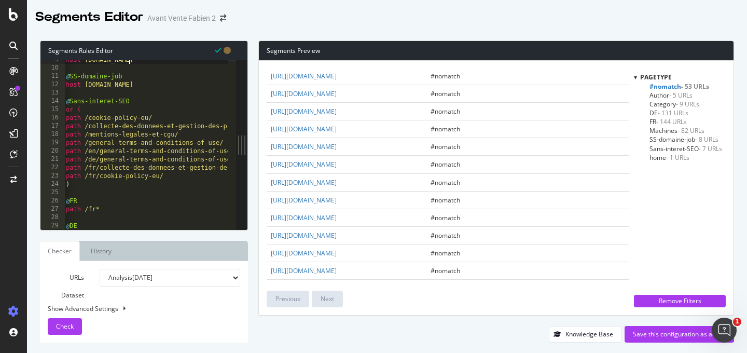
scroll to position [71, 0]
click at [170, 175] on div "host my.packr.com @ SS-domaine-job host job.packr.com @ Sans-interet-SEO or ( p…" at bounding box center [202, 145] width 277 height 178
type textarea "path /fr/cookie-policy-eu/"
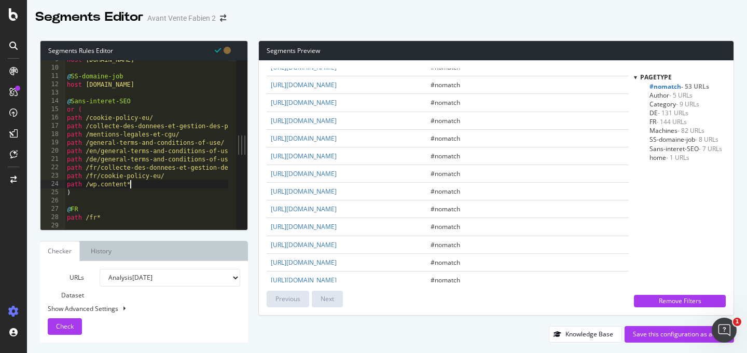
scroll to position [614, 0]
click at [101, 185] on div "host my.packr.com @ SS-domaine-job host job.packr.com @ Sans-interet-SEO or ( p…" at bounding box center [203, 145] width 277 height 178
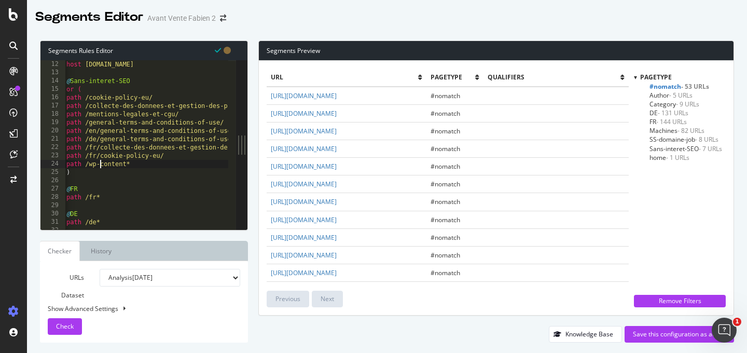
scroll to position [93, 0]
type textarea "path /wp-content*"
click at [67, 325] on span "Check" at bounding box center [65, 326] width 18 height 9
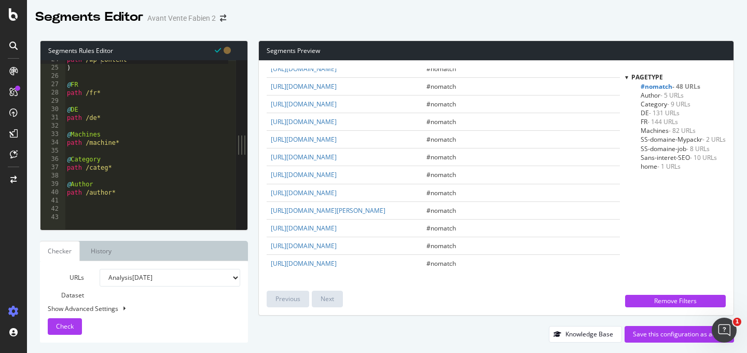
scroll to position [196, 0]
click at [676, 334] on div "Save this configuration as active" at bounding box center [679, 334] width 93 height 9
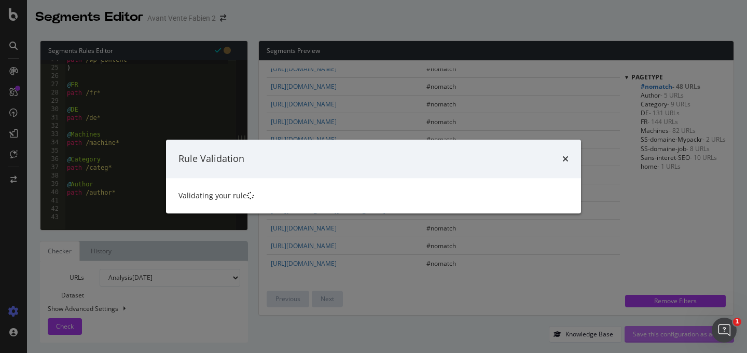
scroll to position [0, 0]
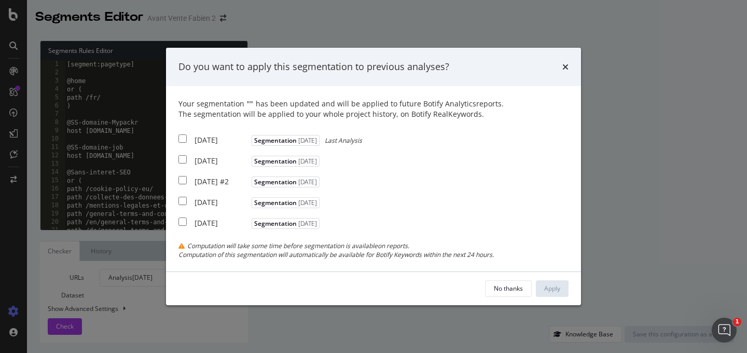
click at [199, 156] on div "[DATE]" at bounding box center [222, 161] width 55 height 10
checkbox input "true"
click at [556, 296] on div "Apply" at bounding box center [553, 289] width 16 height 16
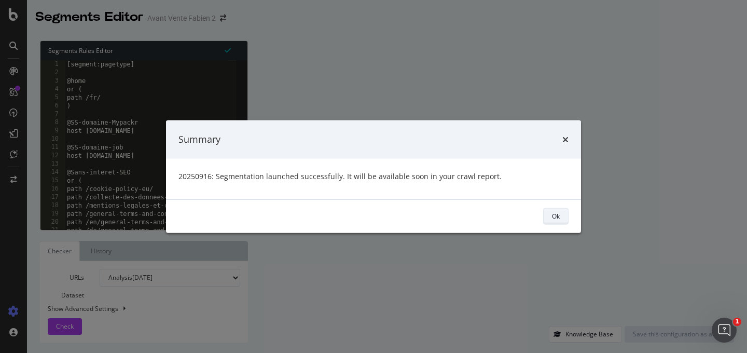
click at [557, 217] on div "Ok" at bounding box center [556, 216] width 8 height 9
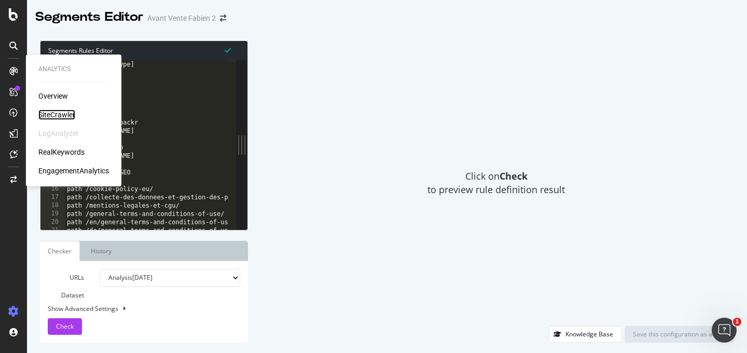
click at [59, 110] on div "SiteCrawler" at bounding box center [56, 115] width 37 height 10
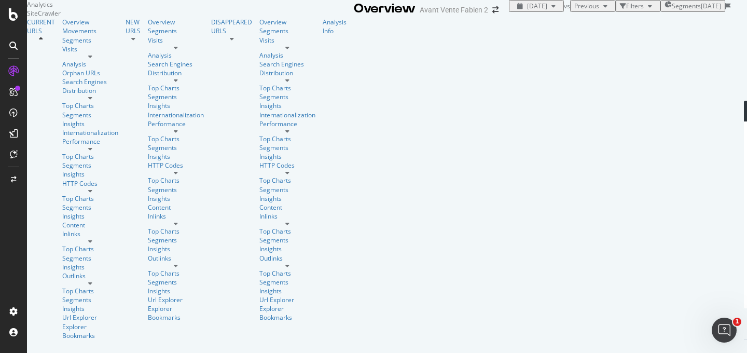
click at [672, 10] on span "Segments" at bounding box center [686, 6] width 29 height 9
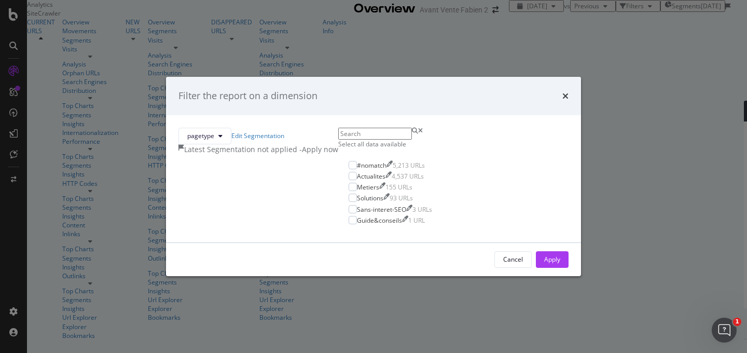
click at [338, 144] on div "- Apply now" at bounding box center [319, 149] width 39 height 10
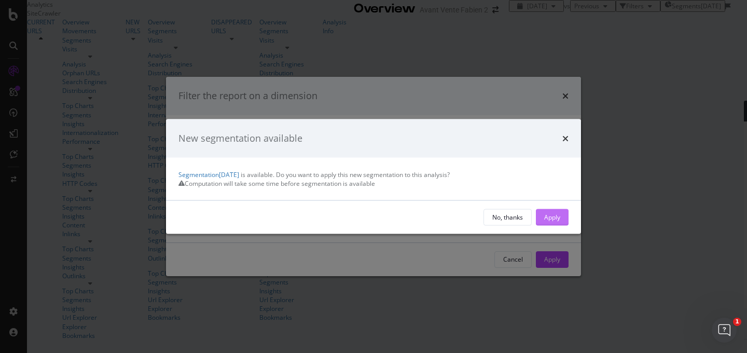
click at [551, 222] on div "Apply" at bounding box center [553, 217] width 16 height 9
